Goal: Task Accomplishment & Management: Manage account settings

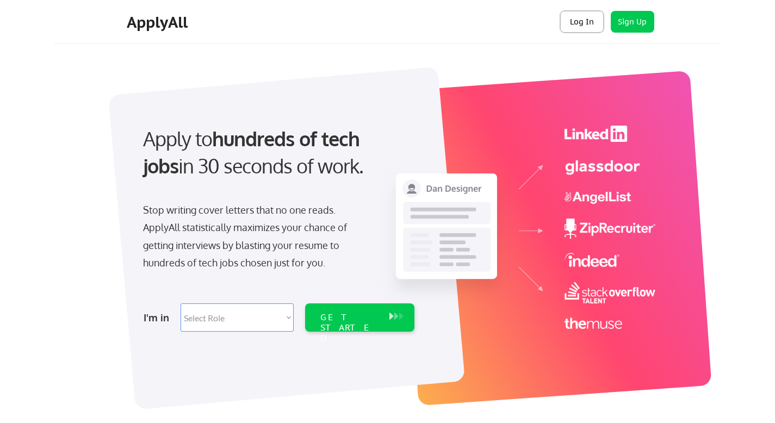
click at [586, 18] on button "Log In" at bounding box center [582, 22] width 44 height 22
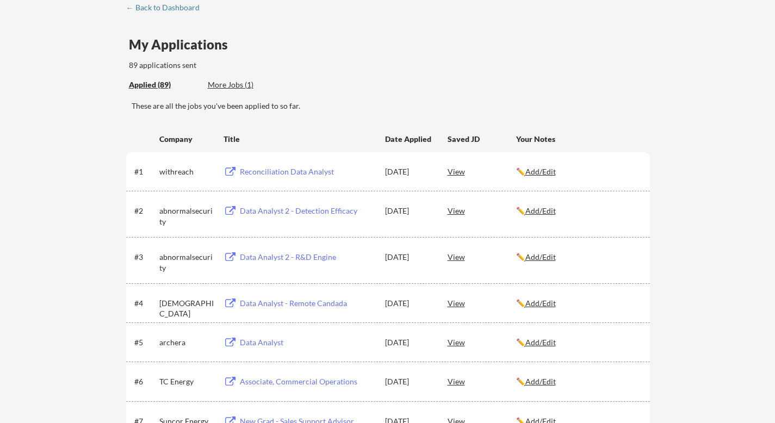
scroll to position [37, 0]
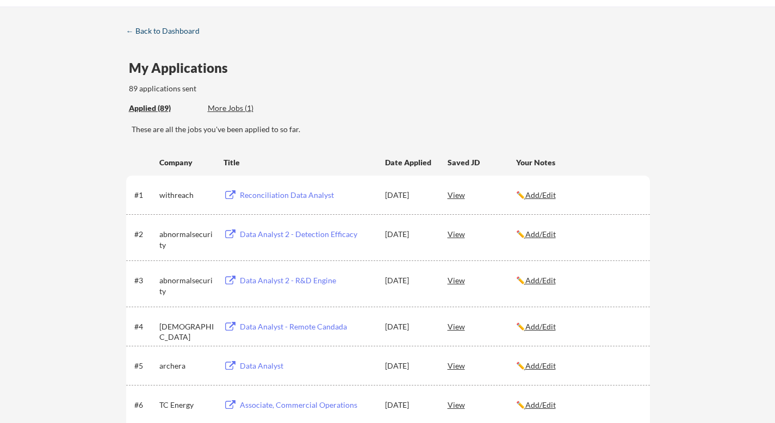
click at [133, 30] on div "← Back to Dashboard" at bounding box center [167, 31] width 82 height 8
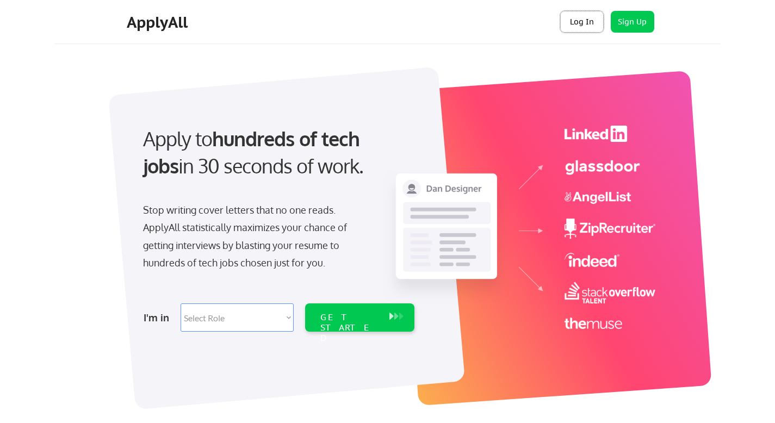
click at [588, 18] on button "Log In" at bounding box center [582, 22] width 44 height 22
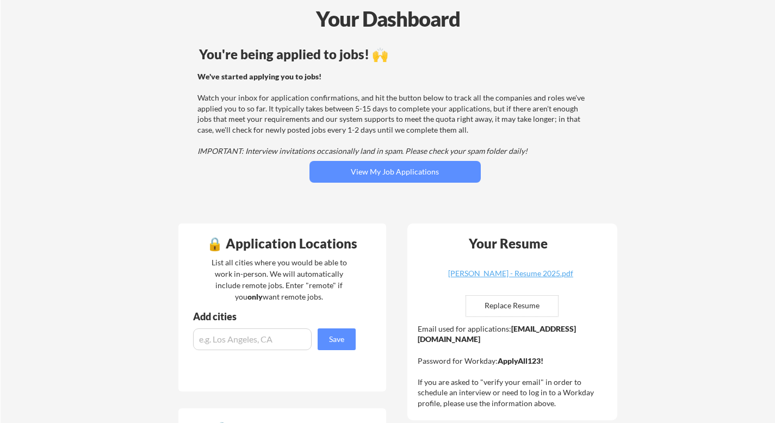
scroll to position [69, 0]
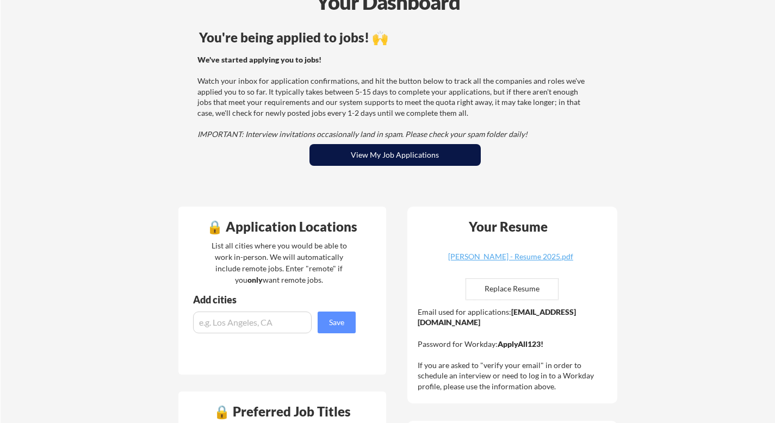
click at [390, 156] on button "View My Job Applications" at bounding box center [395, 155] width 171 height 22
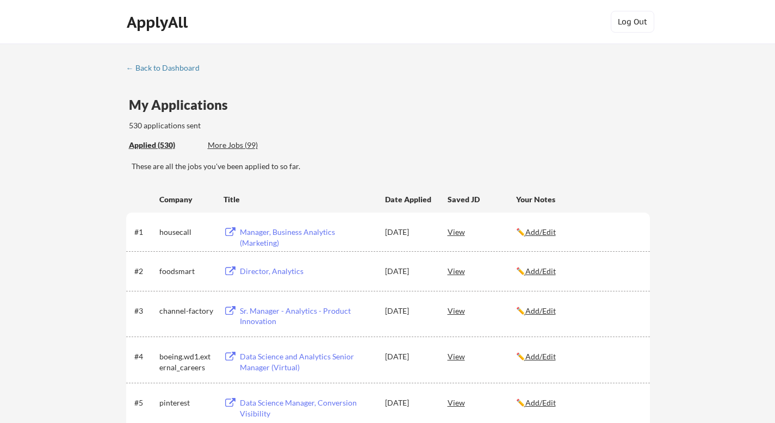
scroll to position [1207, 0]
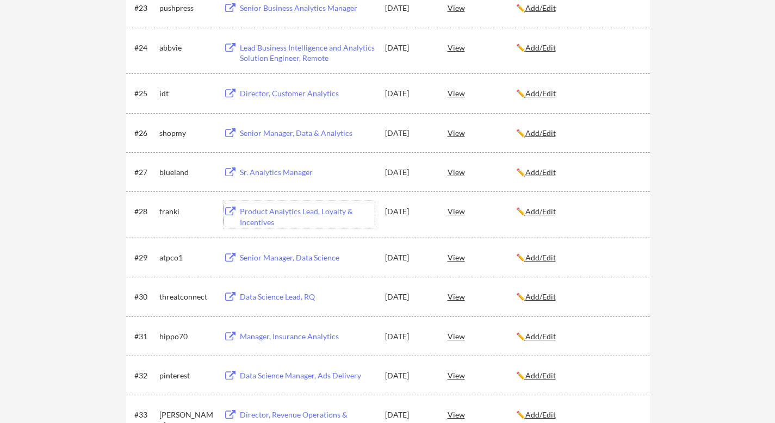
click at [293, 211] on div "Product Analytics Lead, Loyalty & Incentives" at bounding box center [307, 216] width 135 height 21
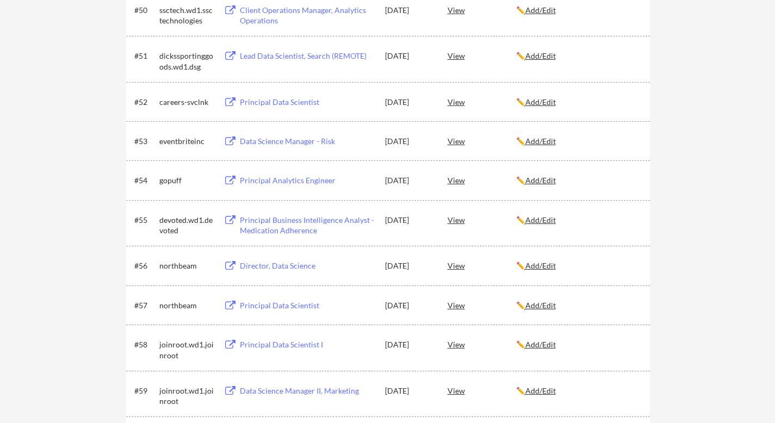
scroll to position [2498, 0]
